Goal: Task Accomplishment & Management: Use online tool/utility

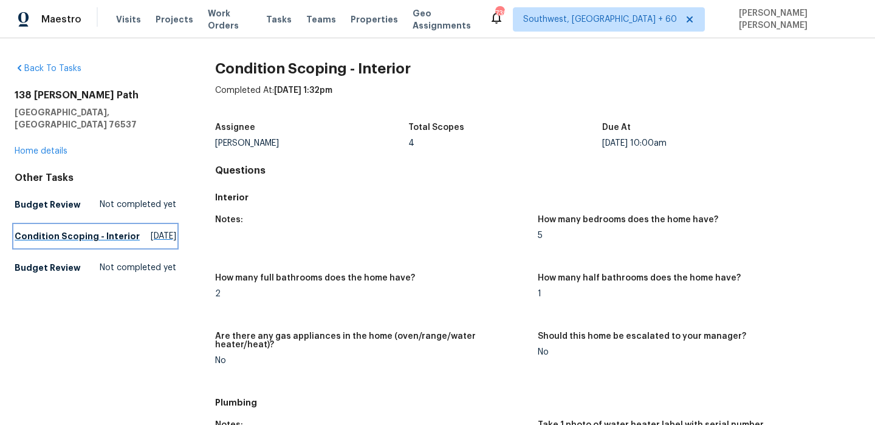
click at [53, 230] on h5 "Condition Scoping - Interior" at bounding box center [77, 236] width 125 height 12
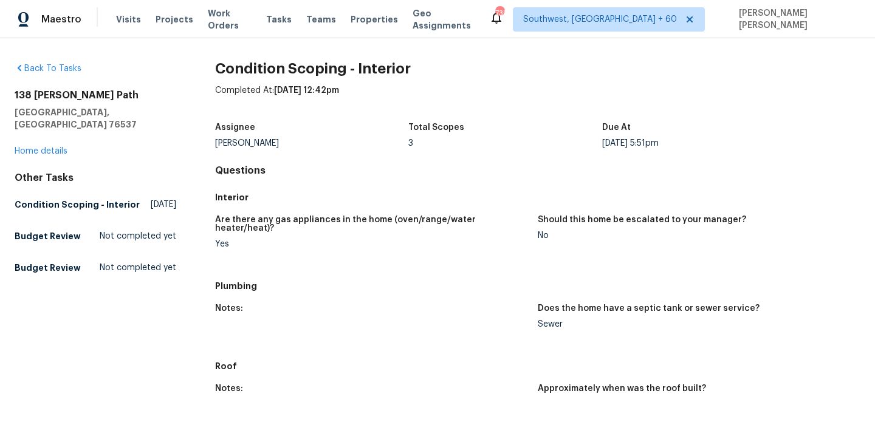
click at [147, 109] on h5 "[GEOGRAPHIC_DATA], [GEOGRAPHIC_DATA] 76537" at bounding box center [96, 118] width 162 height 24
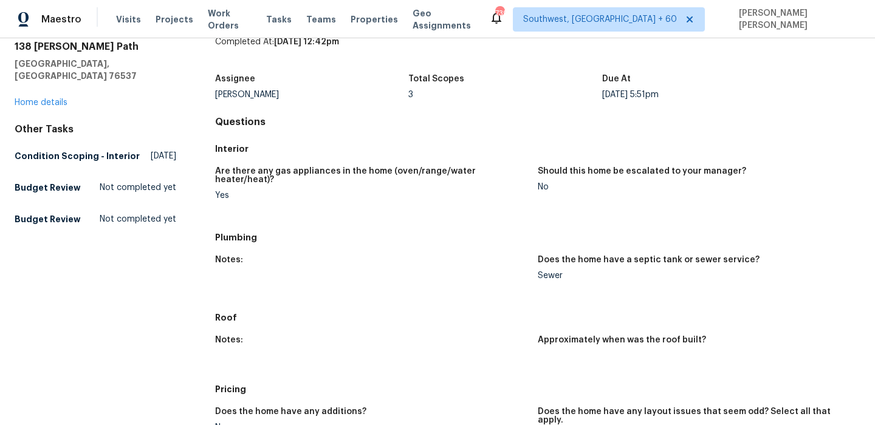
scroll to position [24, 0]
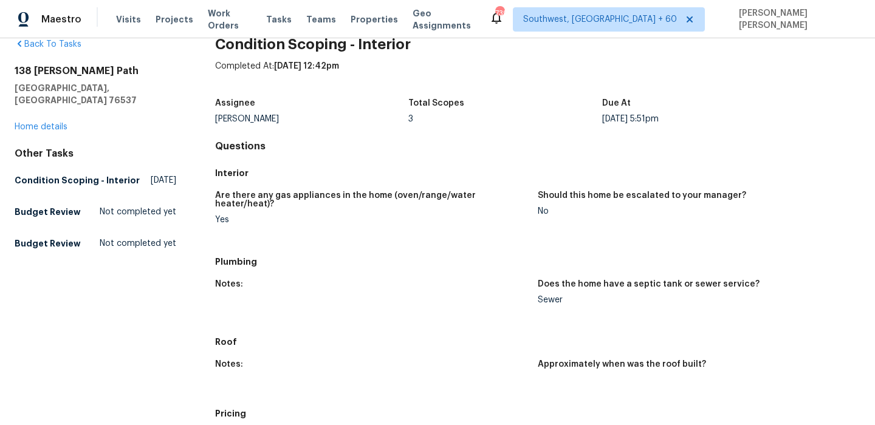
click at [325, 179] on h5 "Interior" at bounding box center [537, 173] width 645 height 12
click at [573, 96] on div "Assignee [PERSON_NAME] Total Scopes 3 Due At [DATE] 5:51pm" at bounding box center [537, 111] width 645 height 39
click at [109, 100] on div "[STREET_ADDRESS][PERSON_NAME][PERSON_NAME] Home details" at bounding box center [96, 99] width 162 height 68
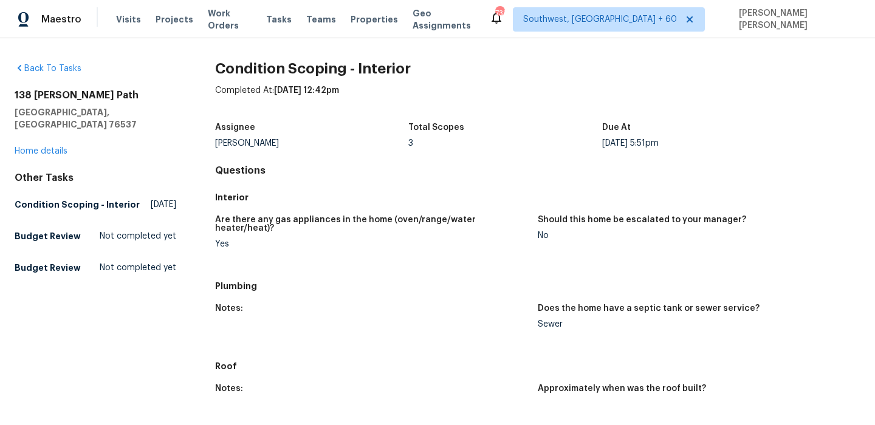
click at [565, 89] on div "Completed At: [DATE] 12:42pm" at bounding box center [537, 100] width 645 height 32
click at [454, 214] on div "Are there any gas appliances in the home (oven/range/water heater/heat)? Yes Sh…" at bounding box center [537, 241] width 645 height 67
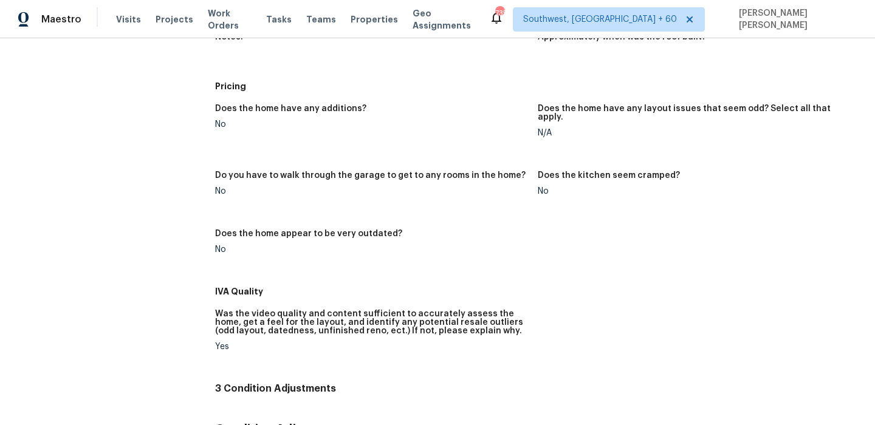
scroll to position [526, 0]
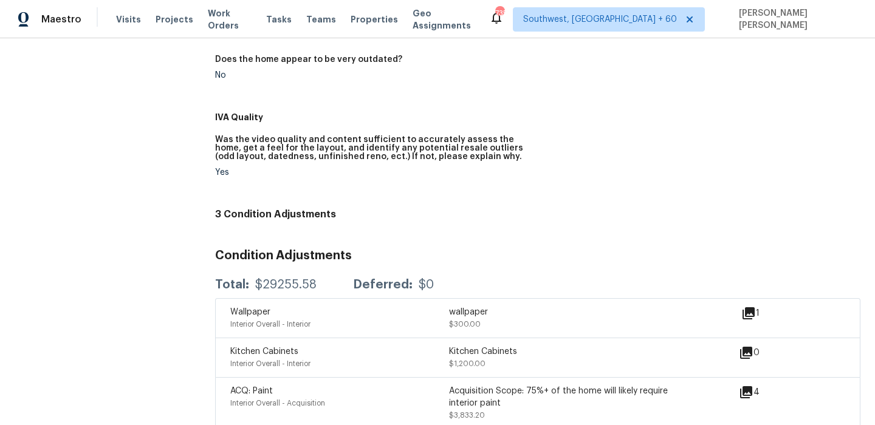
click at [525, 136] on h5 "Was the video quality and content sufficient to accurately assess the home, get…" at bounding box center [371, 149] width 313 height 26
